Goal: Find specific page/section: Find specific page/section

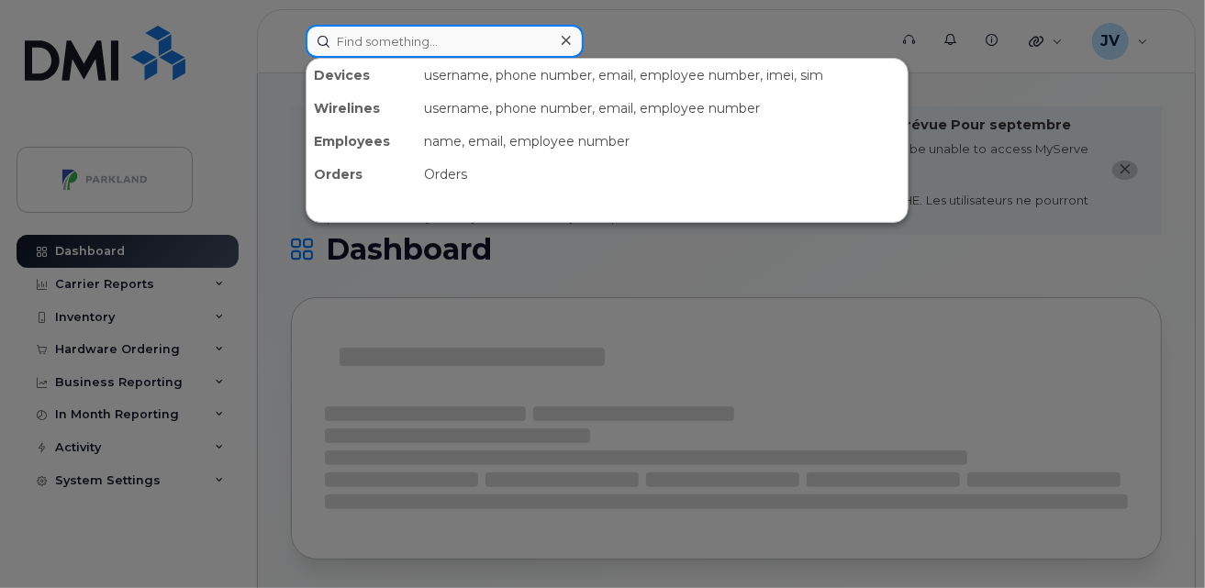
click at [364, 41] on input at bounding box center [445, 41] width 278 height 33
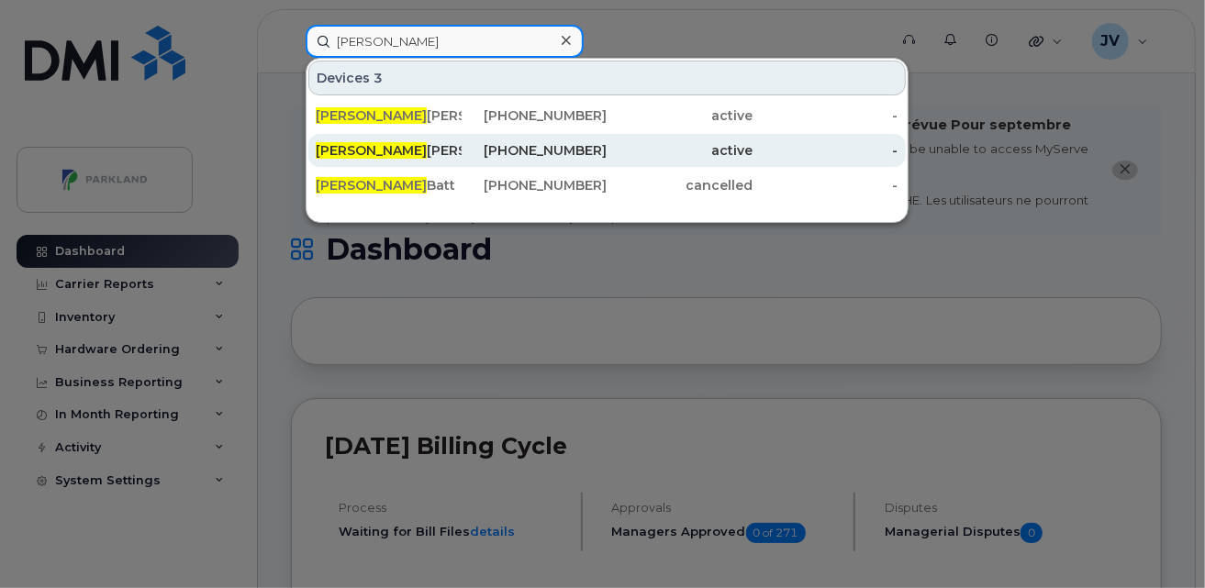
type input "[PERSON_NAME]"
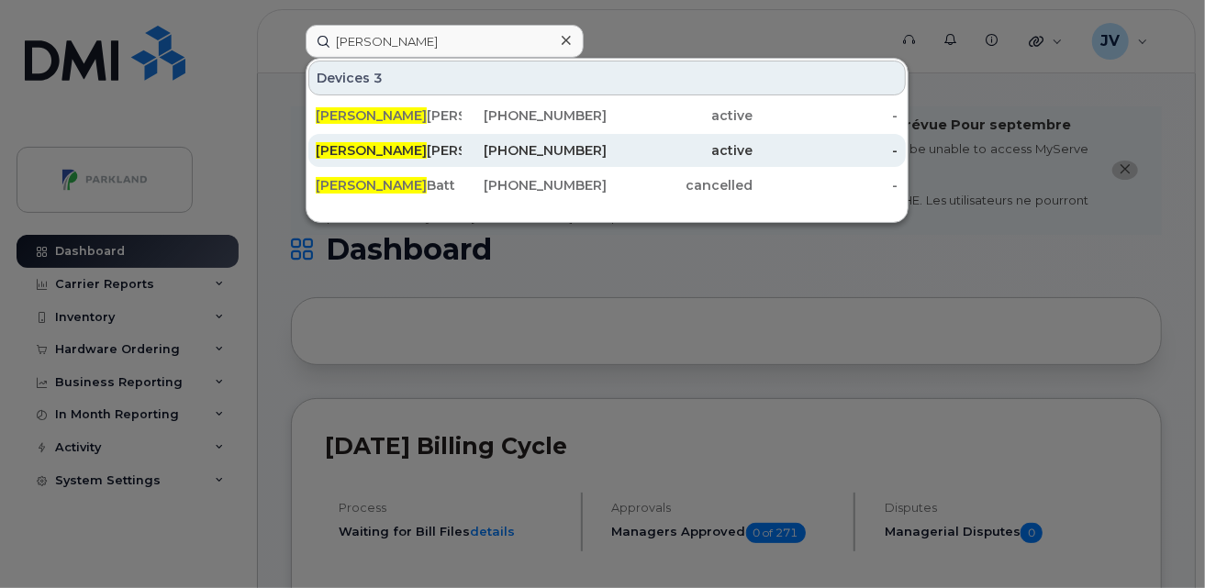
click at [368, 154] on div "[PERSON_NAME]" at bounding box center [389, 150] width 146 height 18
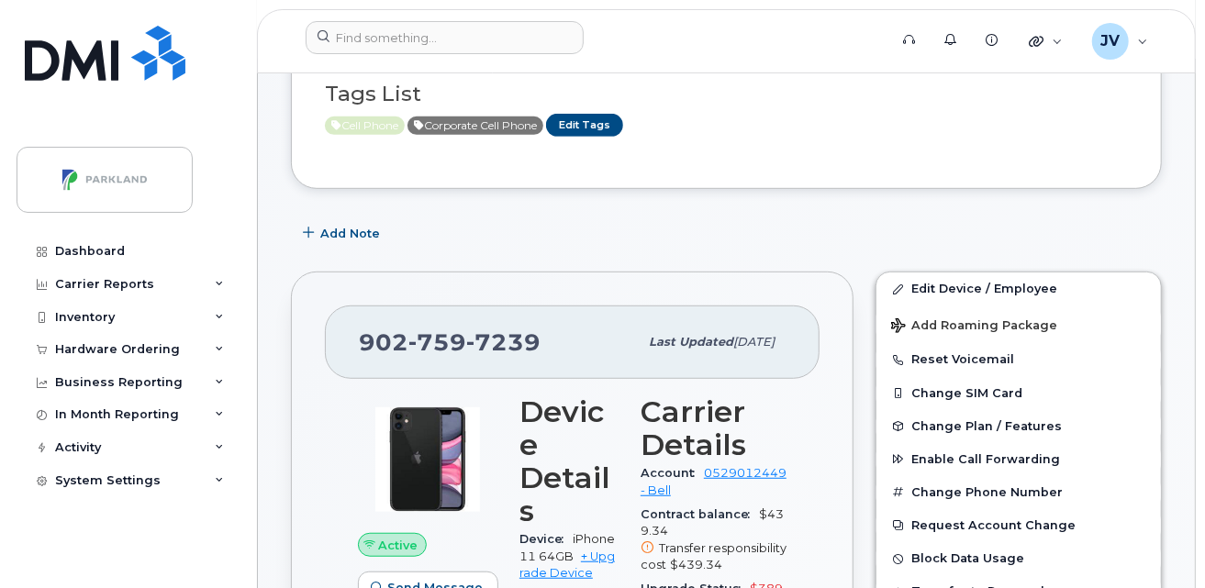
scroll to position [340, 0]
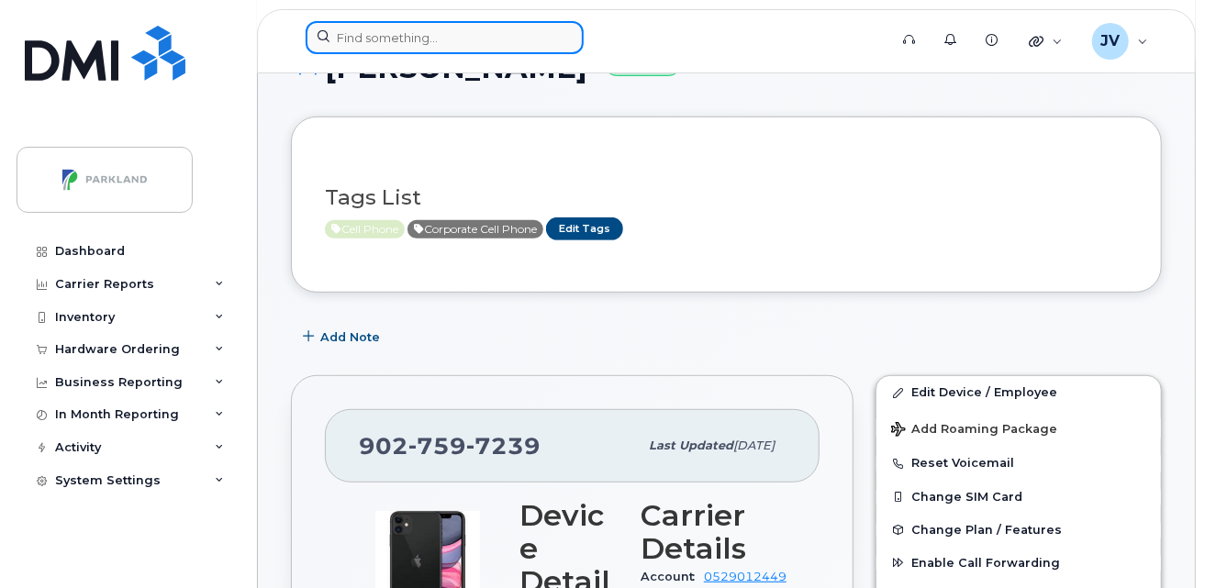
click at [382, 39] on input at bounding box center [445, 37] width 278 height 33
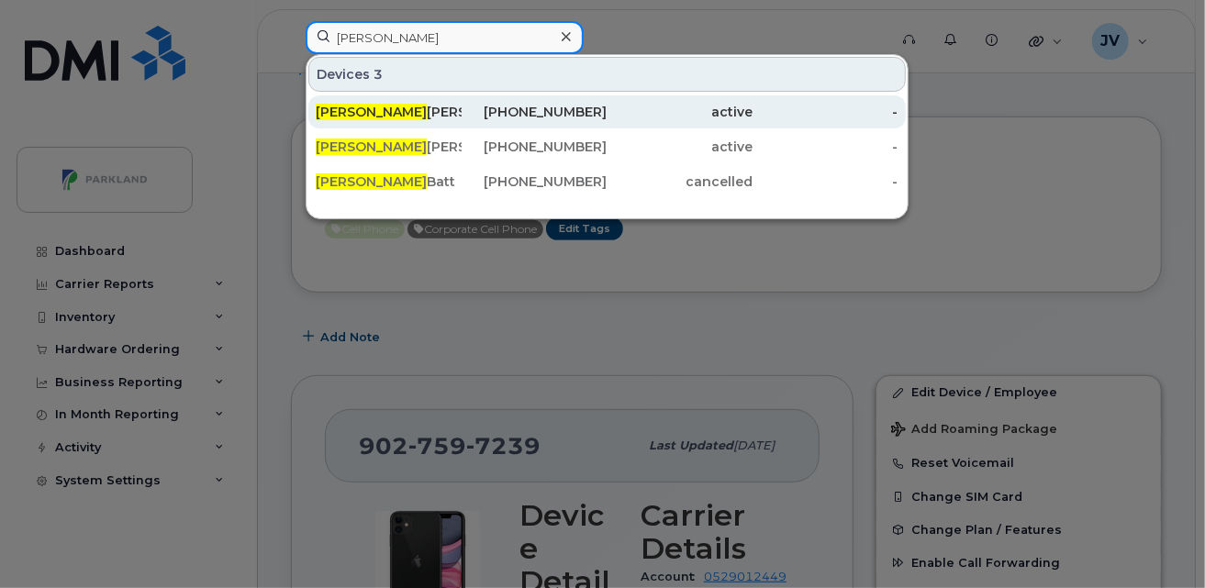
type input "joey"
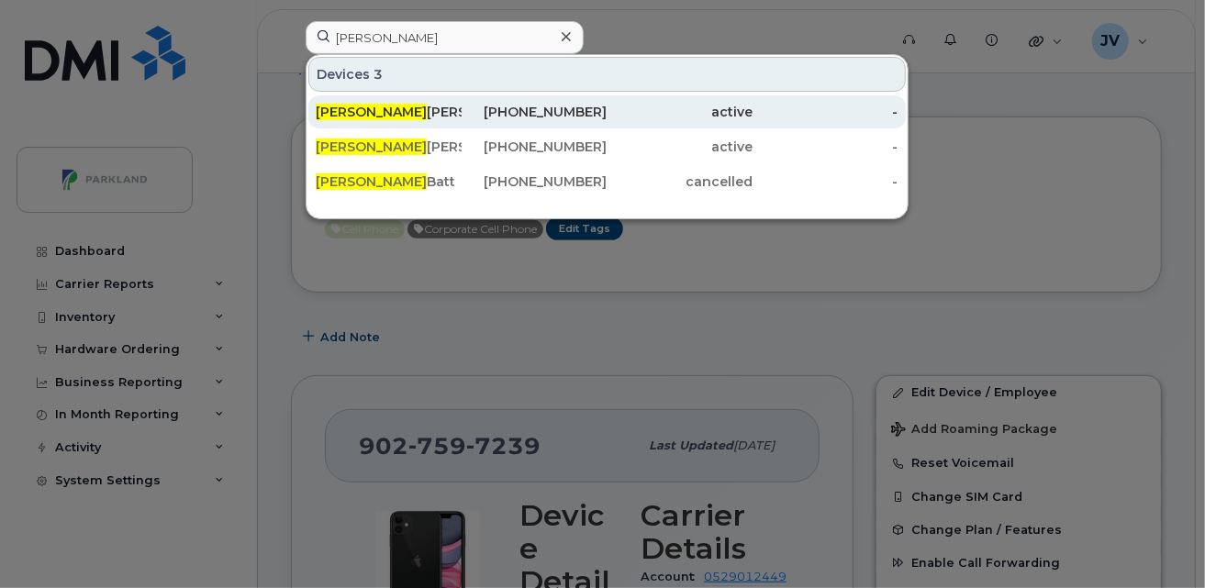
click at [365, 105] on div "Joey Mcvicar" at bounding box center [389, 112] width 146 height 18
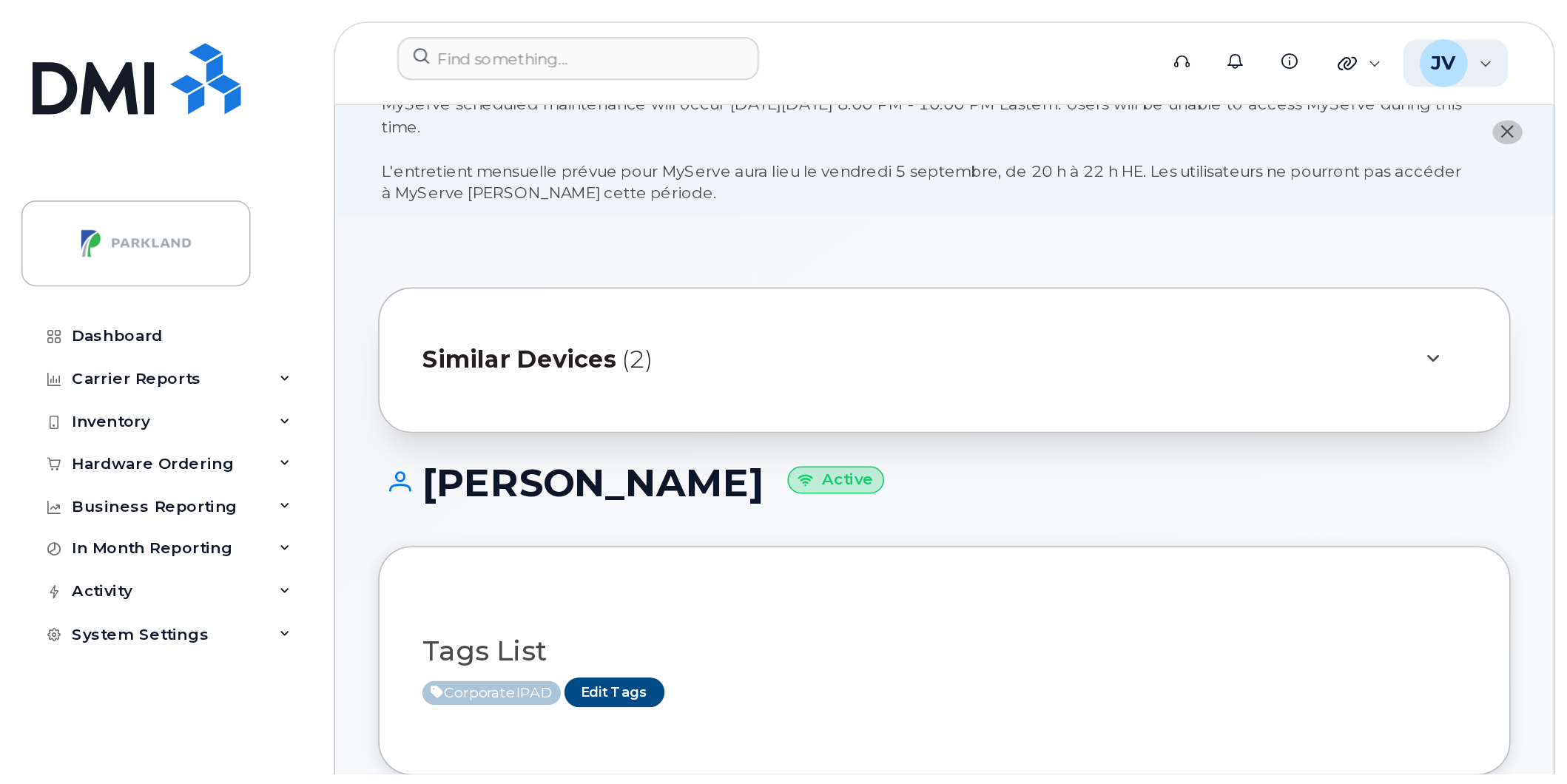
scroll to position [27, 0]
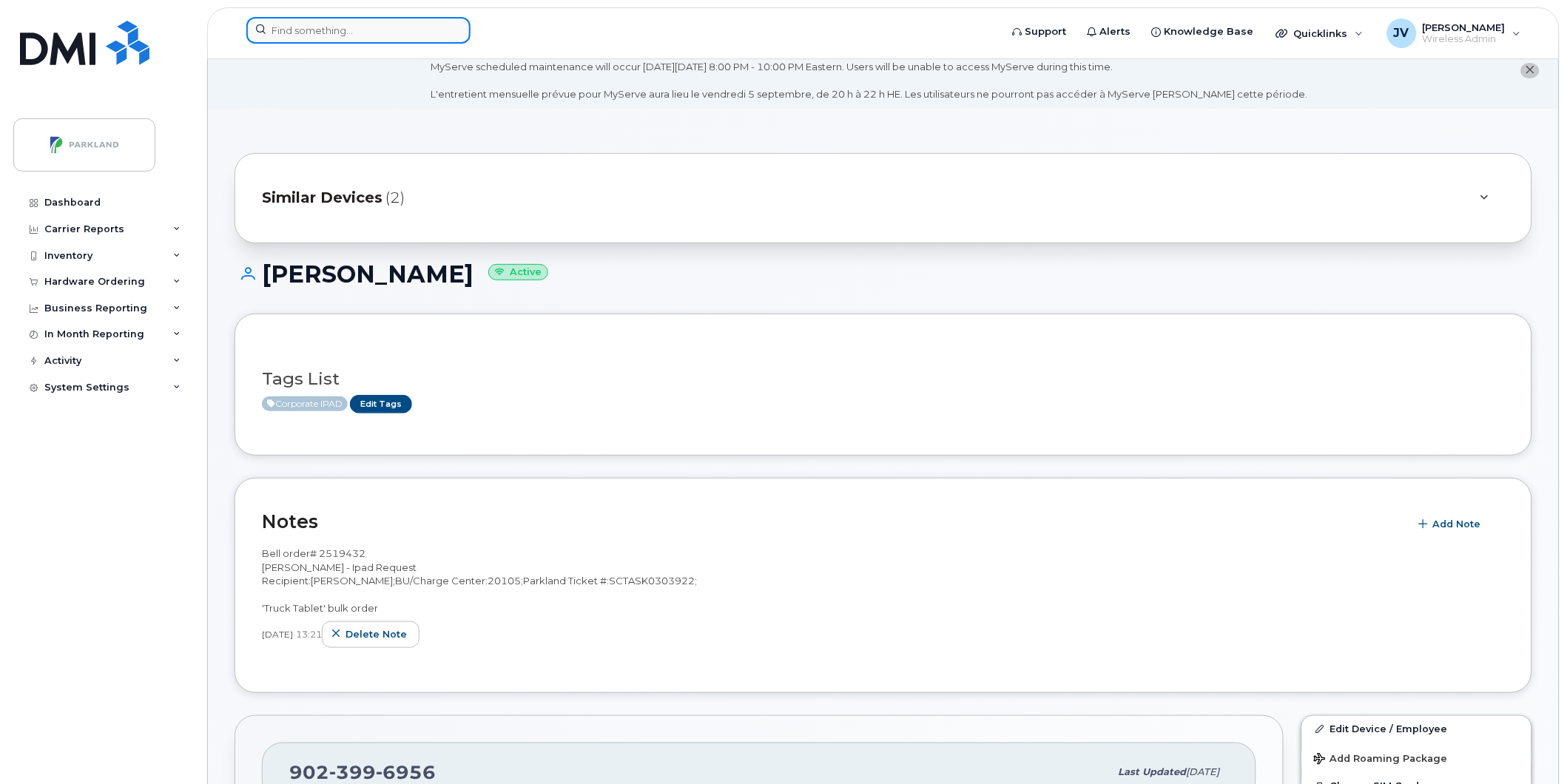
click at [307, 37] on input at bounding box center [359, 30] width 224 height 27
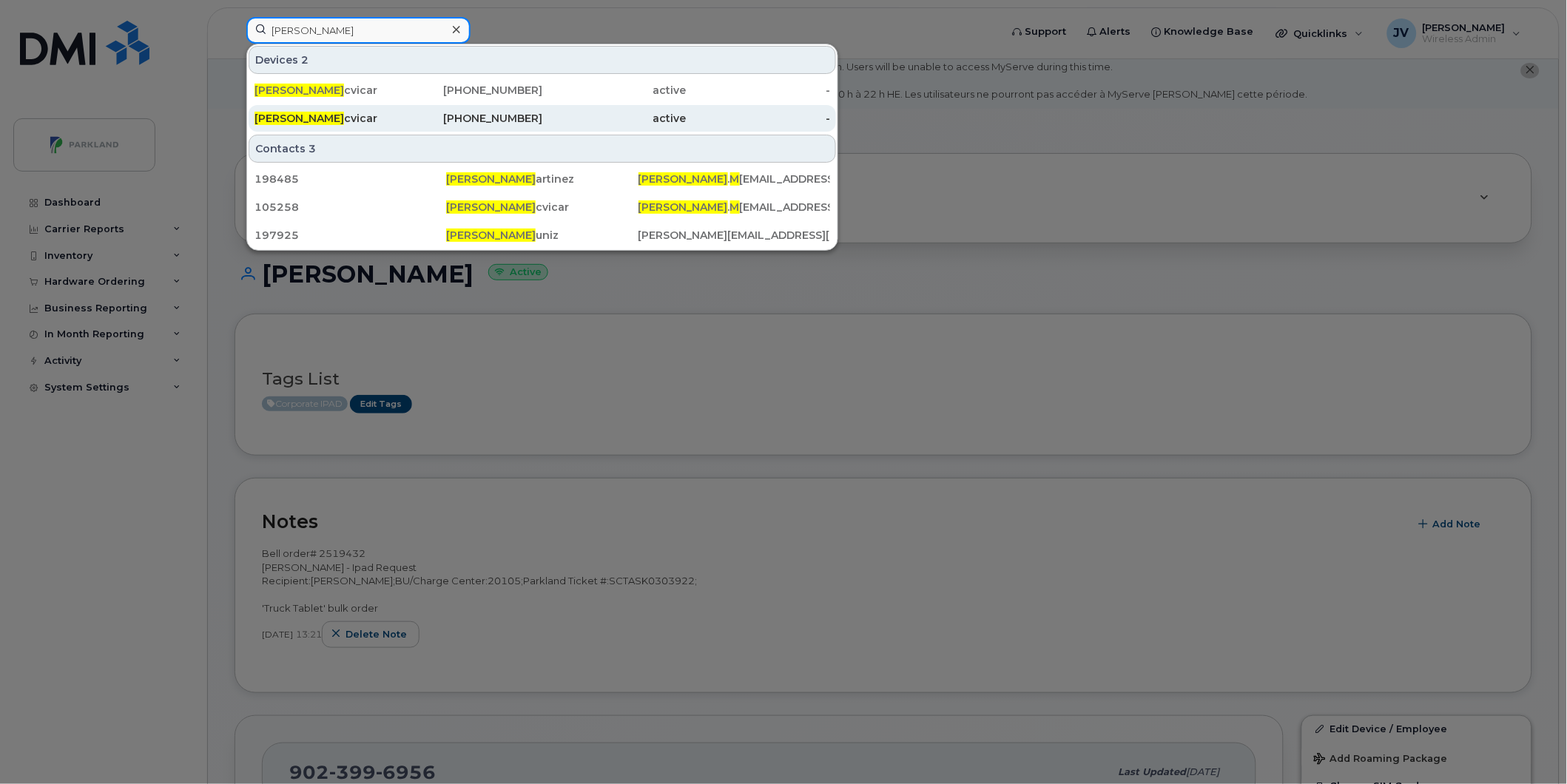
type input "joey m"
click at [297, 117] on div "Joey M cvicar" at bounding box center [326, 118] width 144 height 15
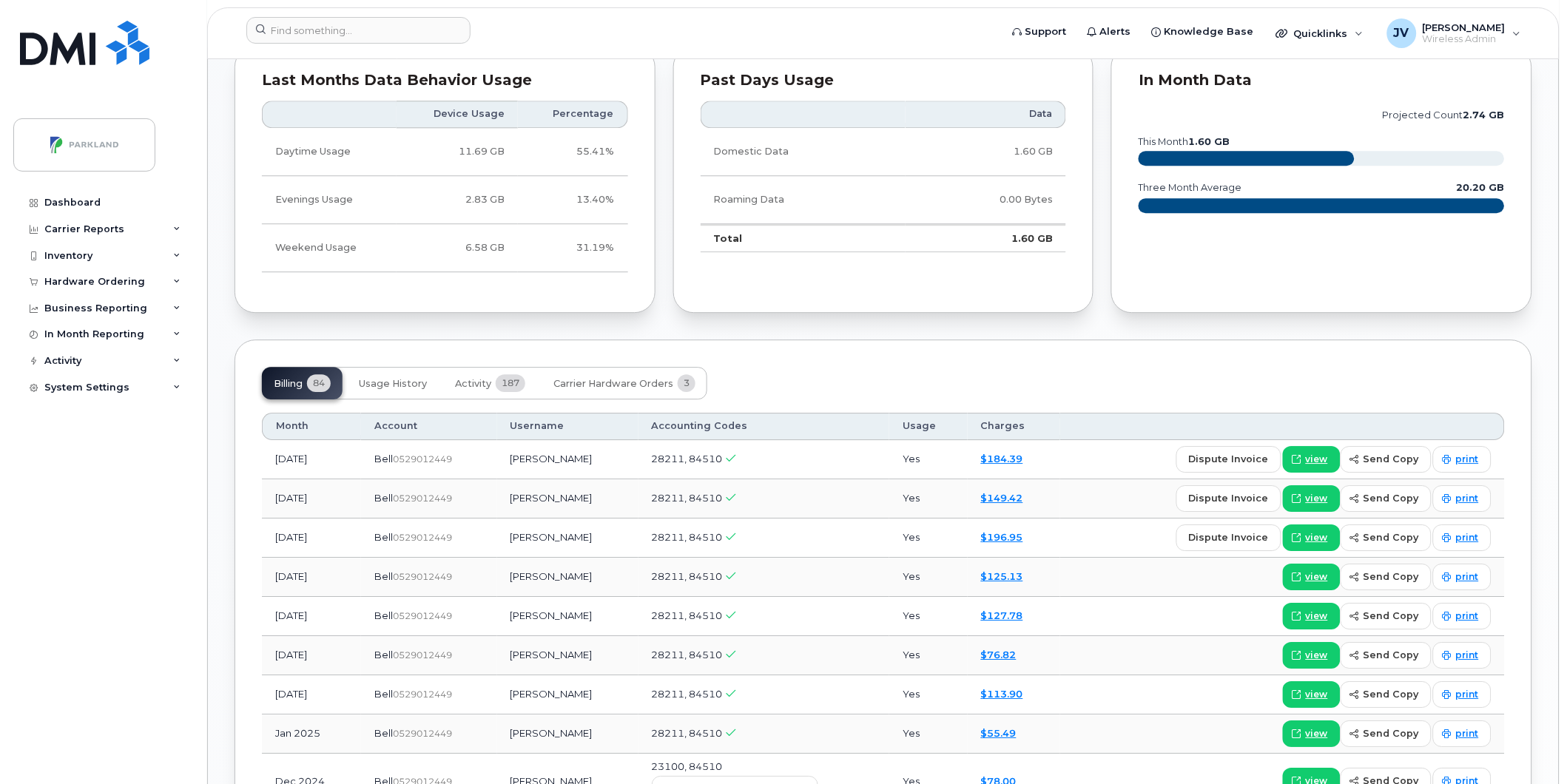
scroll to position [1159, 0]
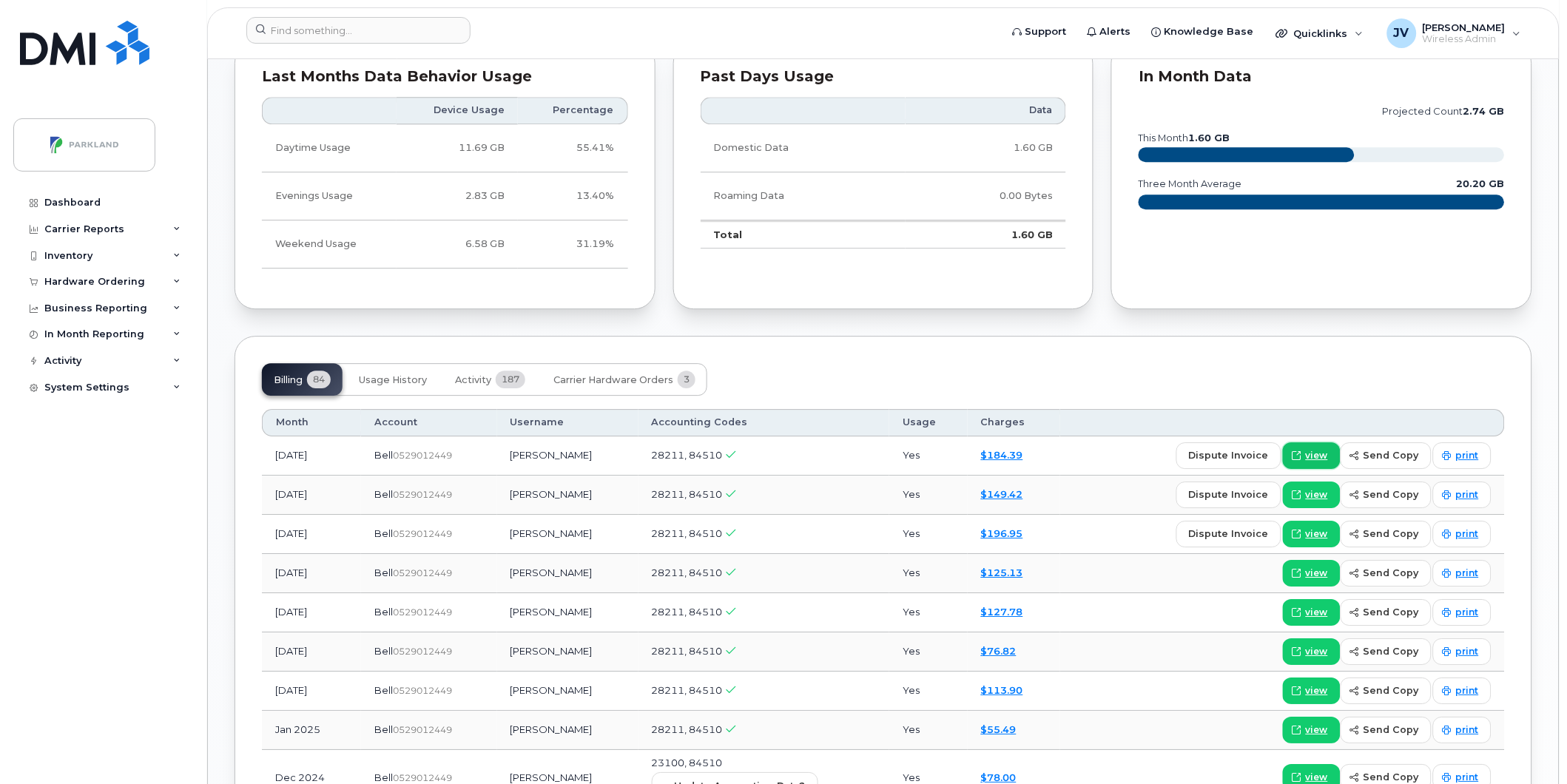
click at [1320, 454] on span "view" at bounding box center [1317, 455] width 23 height 14
click at [1321, 492] on span "view" at bounding box center [1317, 495] width 23 height 14
